Goal: Browse casually: Explore the website without a specific task or goal

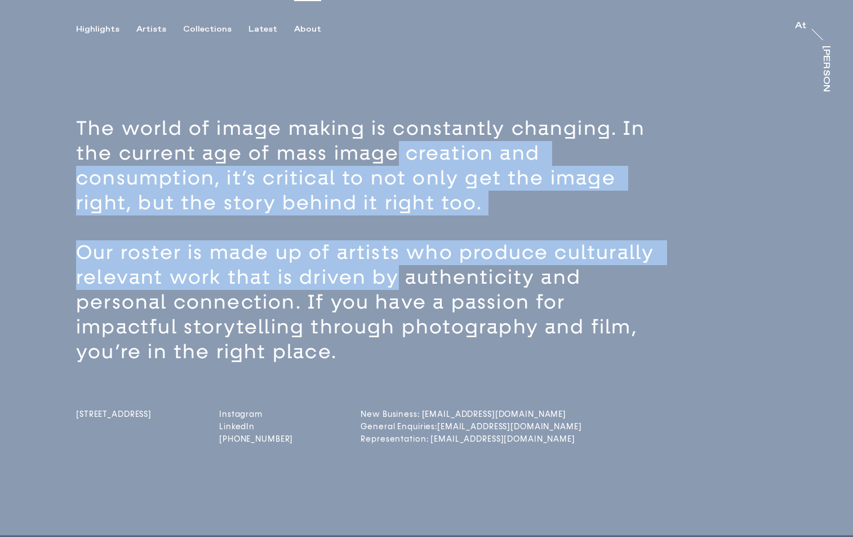
drag, startPoint x: 394, startPoint y: 144, endPoint x: 395, endPoint y: 285, distance: 140.9
click at [394, 283] on div "The world of image making is constantly changing. In the current age of mass im…" at bounding box center [446, 240] width 741 height 248
click at [395, 285] on p "Our roster is made up of artists who produce culturally relevant work that is d…" at bounding box center [372, 302] width 592 height 124
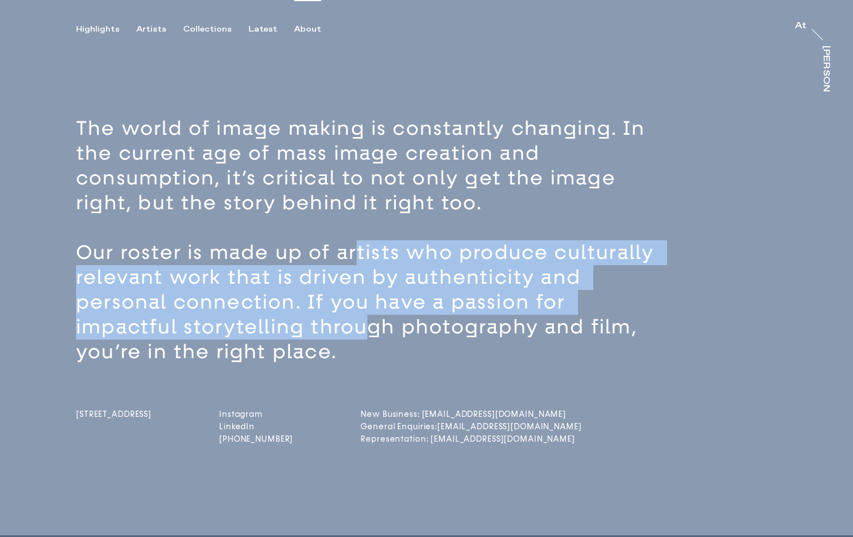
drag, startPoint x: 362, startPoint y: 299, endPoint x: 369, endPoint y: 333, distance: 33.9
click at [368, 329] on p "Our roster is made up of artists who produce culturally relevant work that is d…" at bounding box center [372, 302] width 592 height 124
click at [369, 333] on p "Our roster is made up of artists who produce culturally relevant work that is d…" at bounding box center [372, 302] width 592 height 124
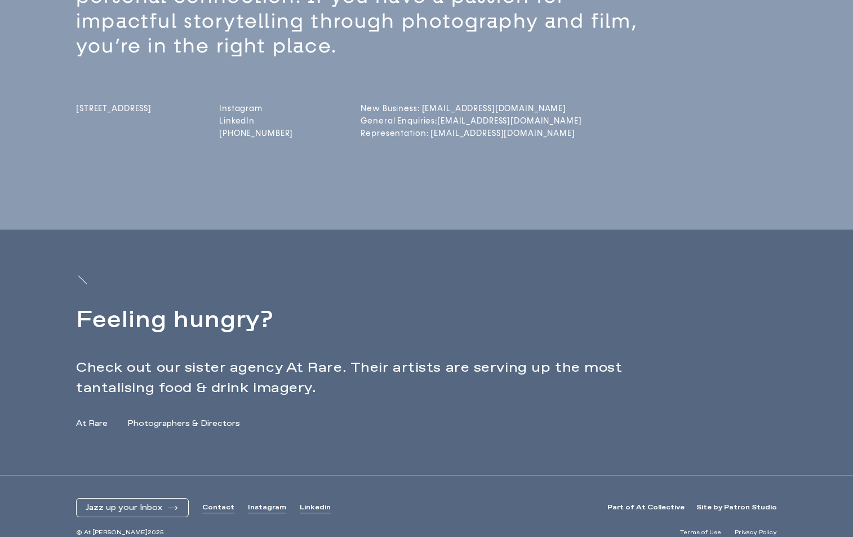
scroll to position [319, 0]
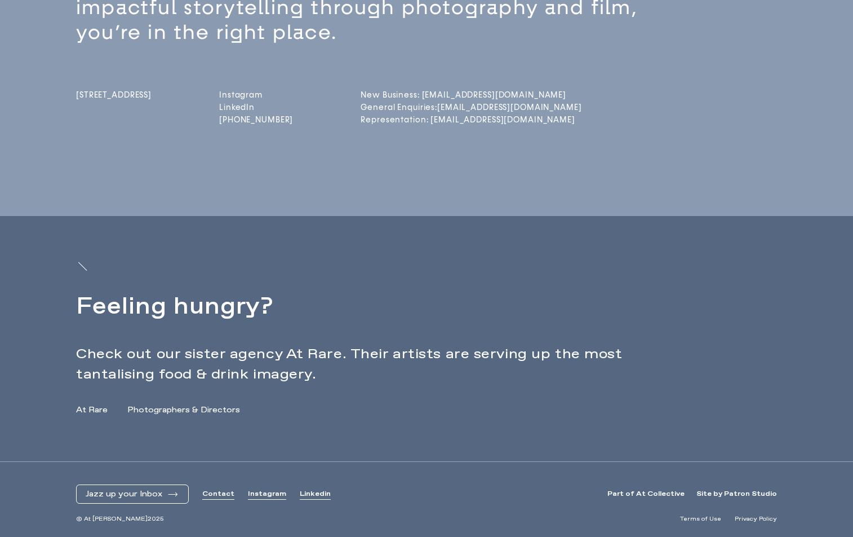
click at [91, 408] on link "At Rare" at bounding box center [92, 410] width 32 height 12
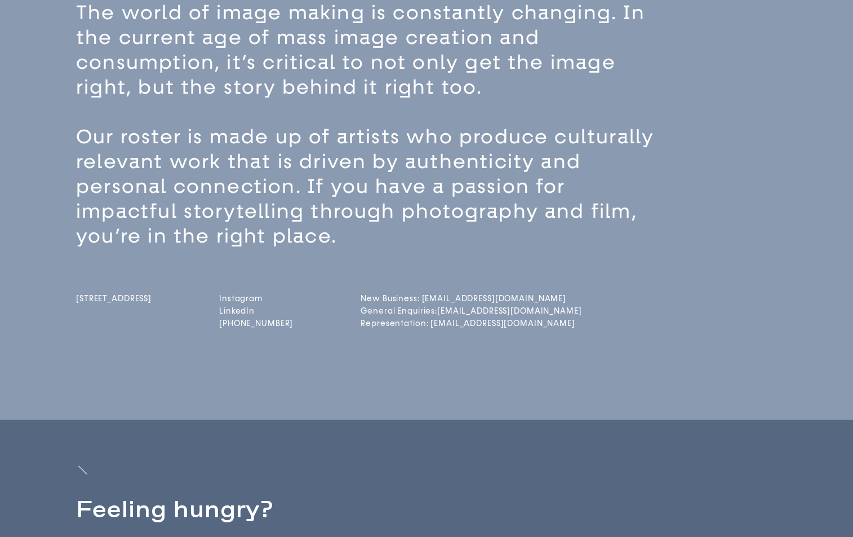
scroll to position [0, 0]
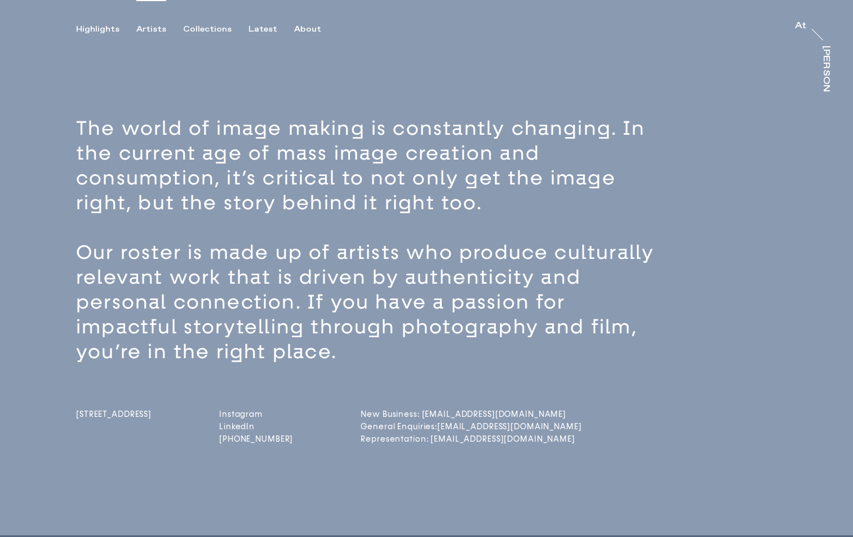
click at [147, 25] on div "Artists" at bounding box center [151, 29] width 30 height 10
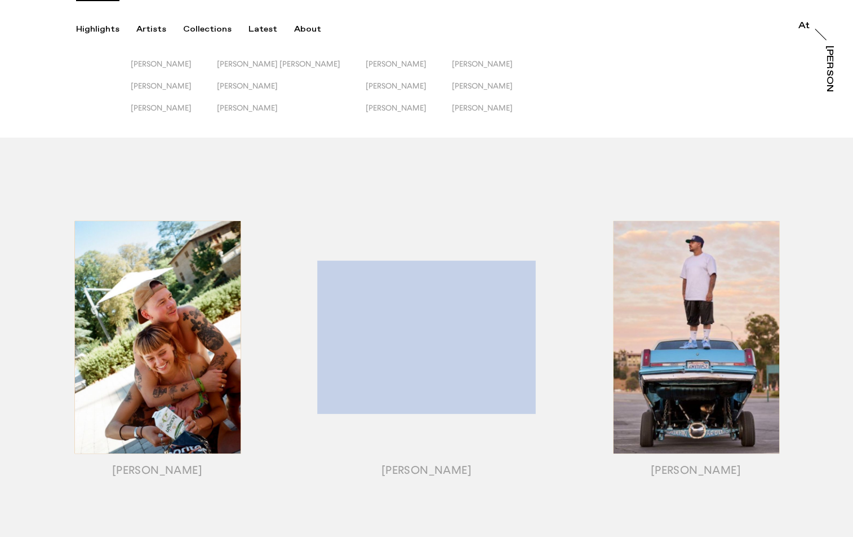
click at [86, 27] on div "Highlights" at bounding box center [97, 29] width 43 height 10
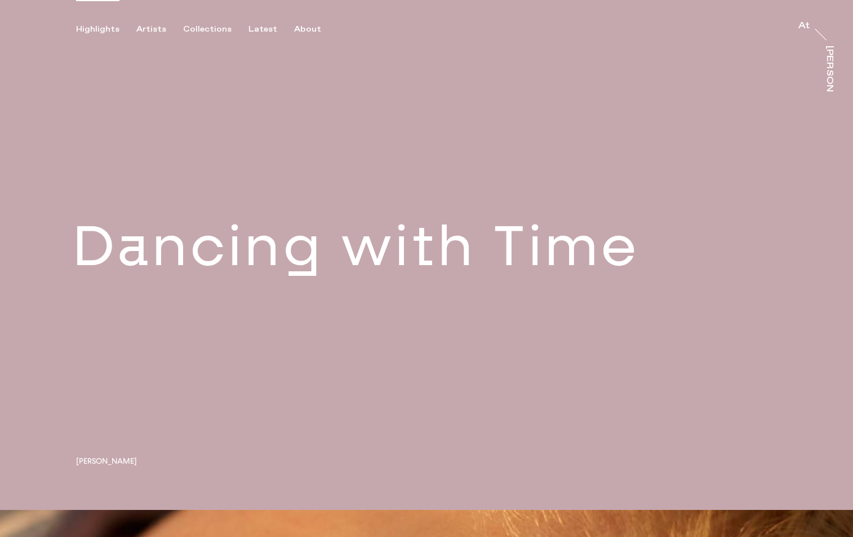
click at [652, 242] on link at bounding box center [426, 255] width 853 height 510
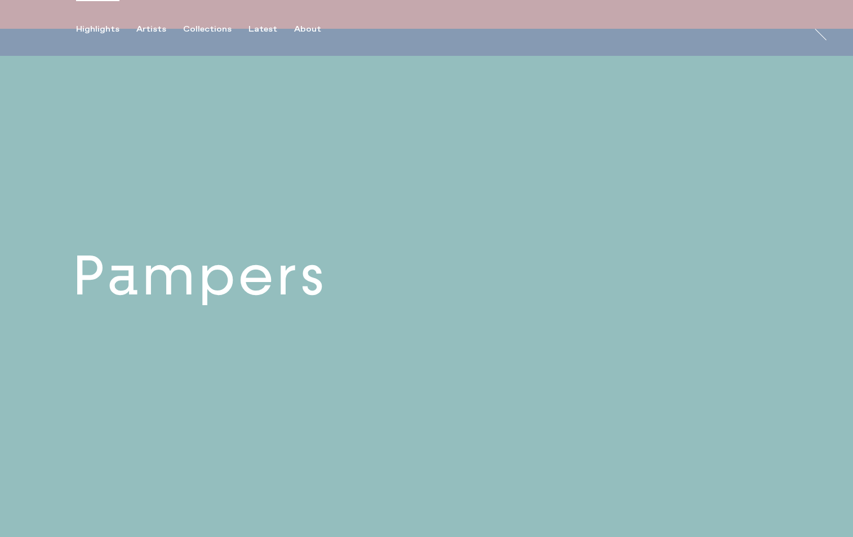
scroll to position [682, 0]
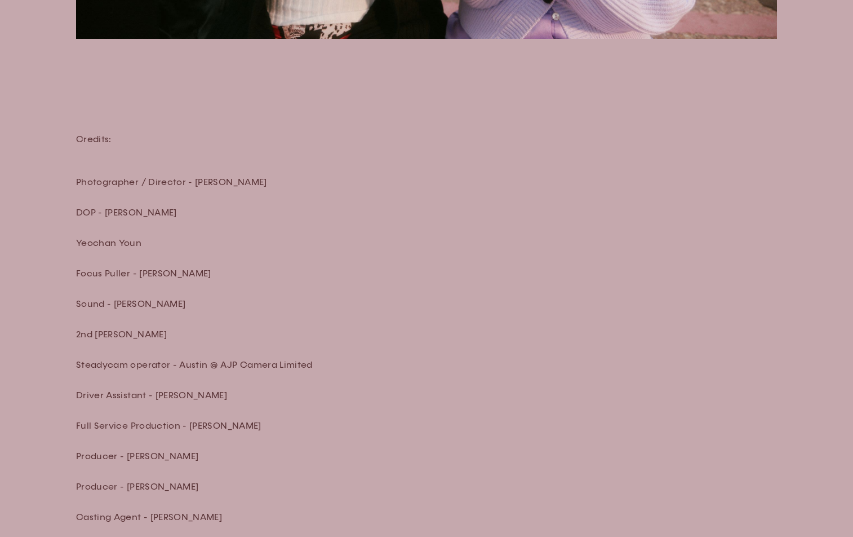
scroll to position [3896, 0]
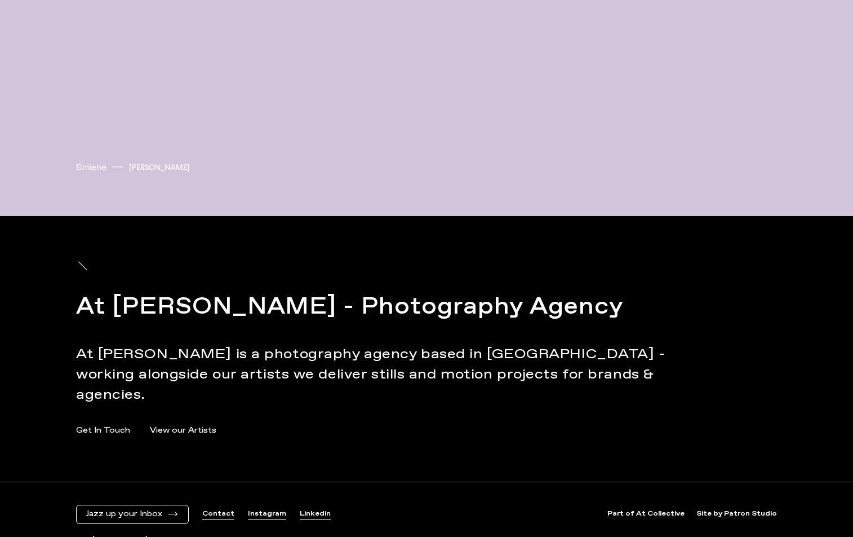
scroll to position [4372, 0]
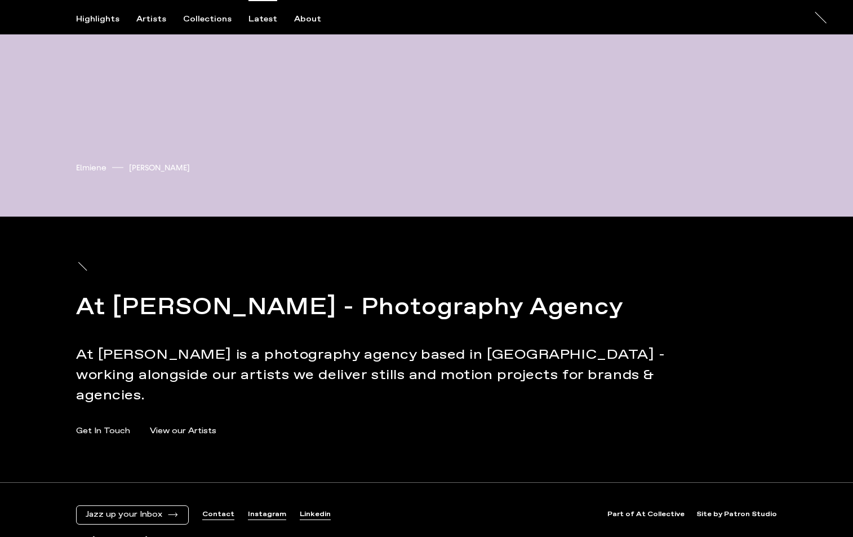
click at [254, 20] on div "Latest" at bounding box center [263, 19] width 29 height 10
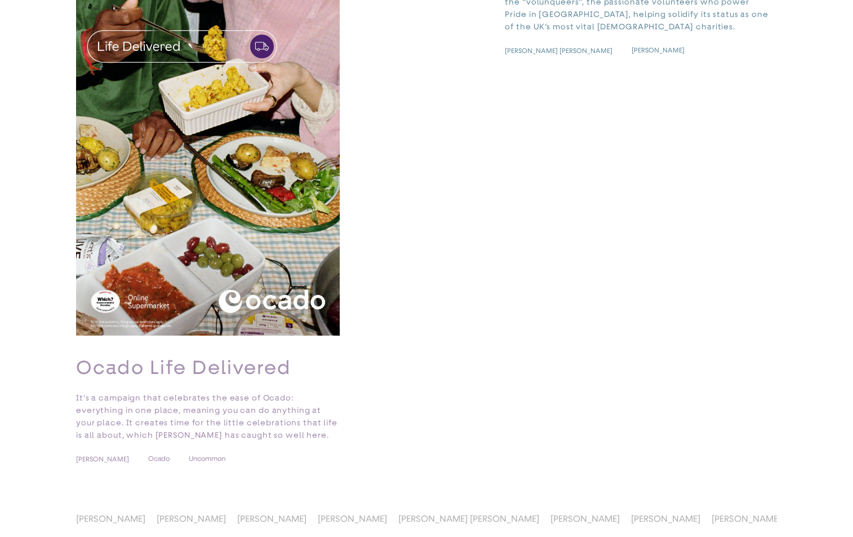
scroll to position [3681, 0]
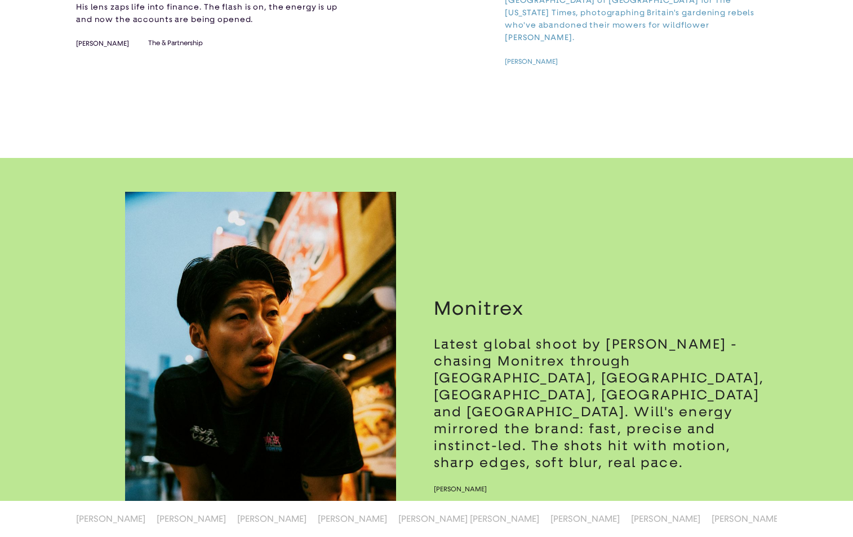
scroll to position [1188, 0]
